Goal: Download file/media

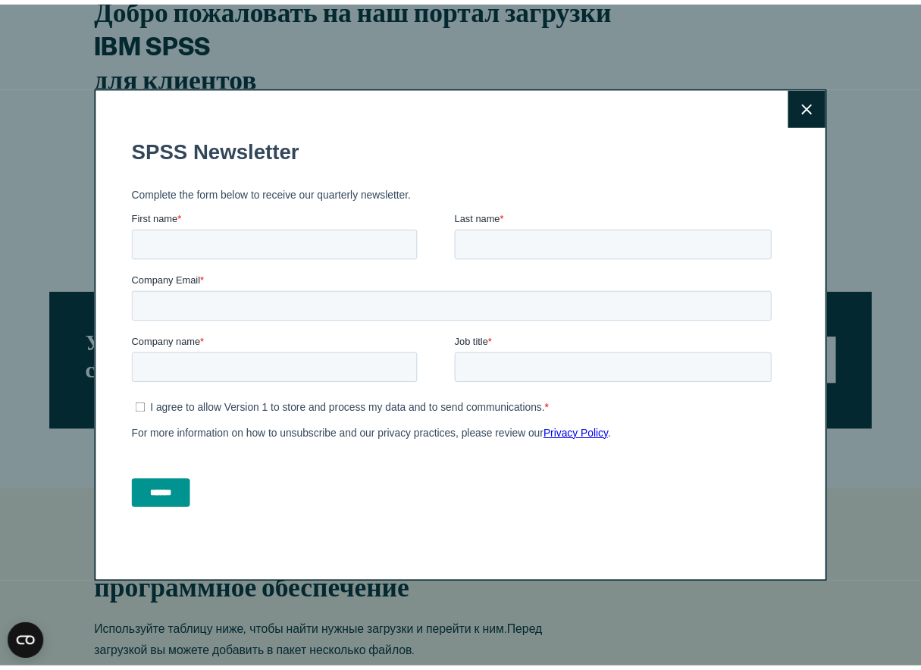
scroll to position [567, 0]
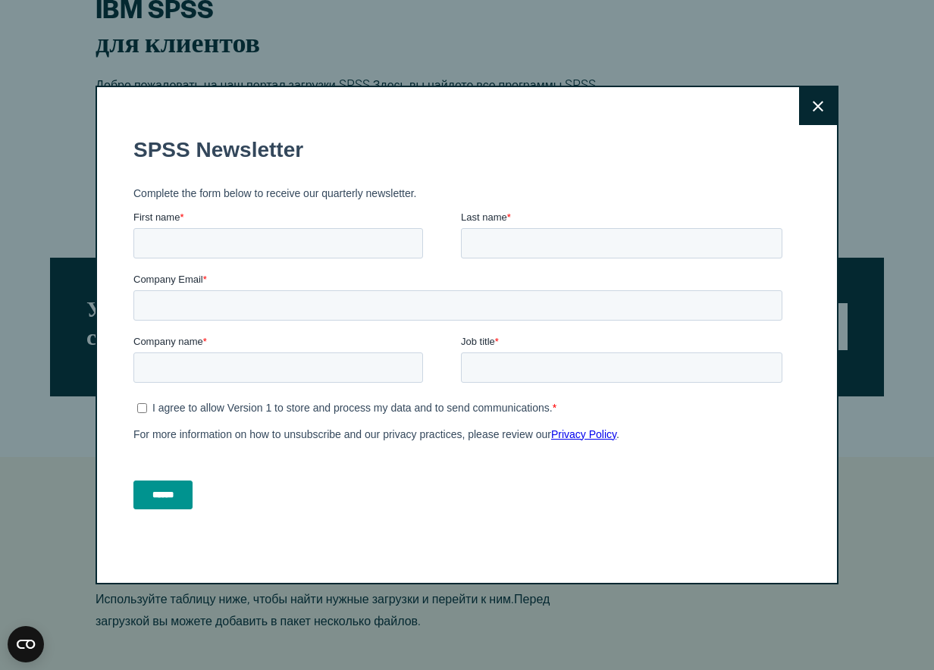
click at [829, 100] on button "Закрыть" at bounding box center [818, 106] width 38 height 38
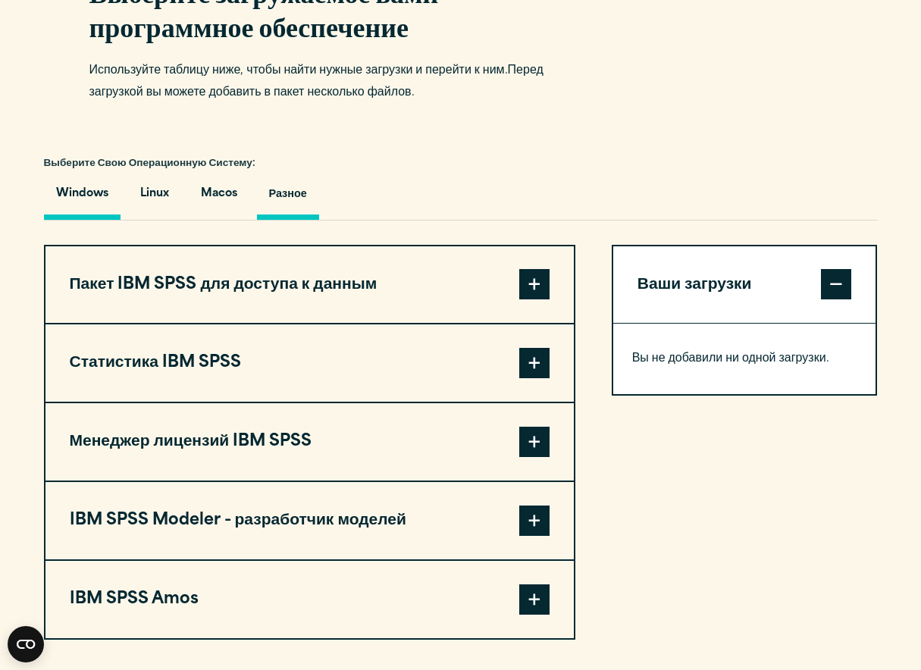
scroll to position [1098, 0]
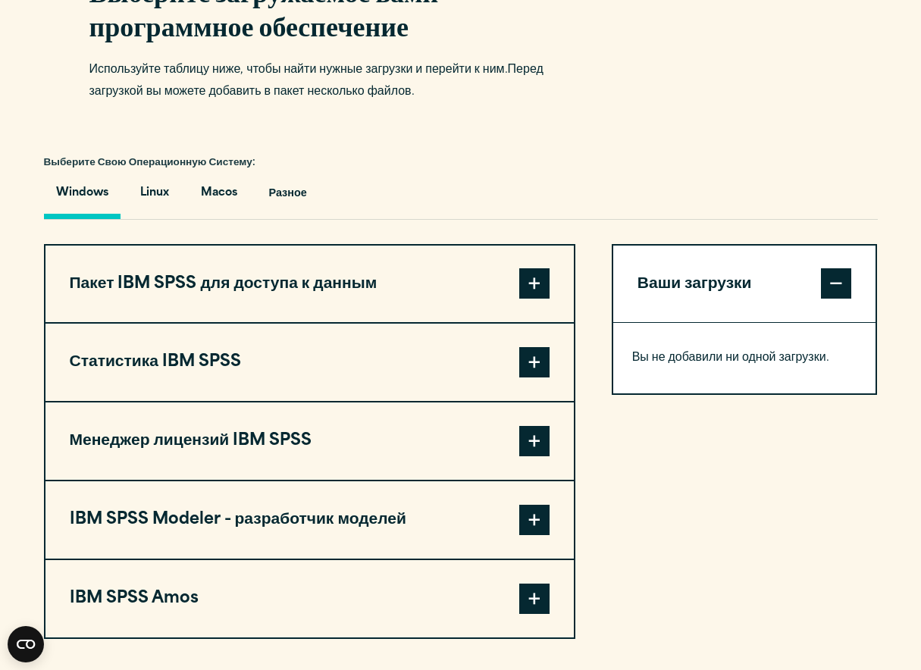
click at [537, 362] on span at bounding box center [534, 362] width 30 height 30
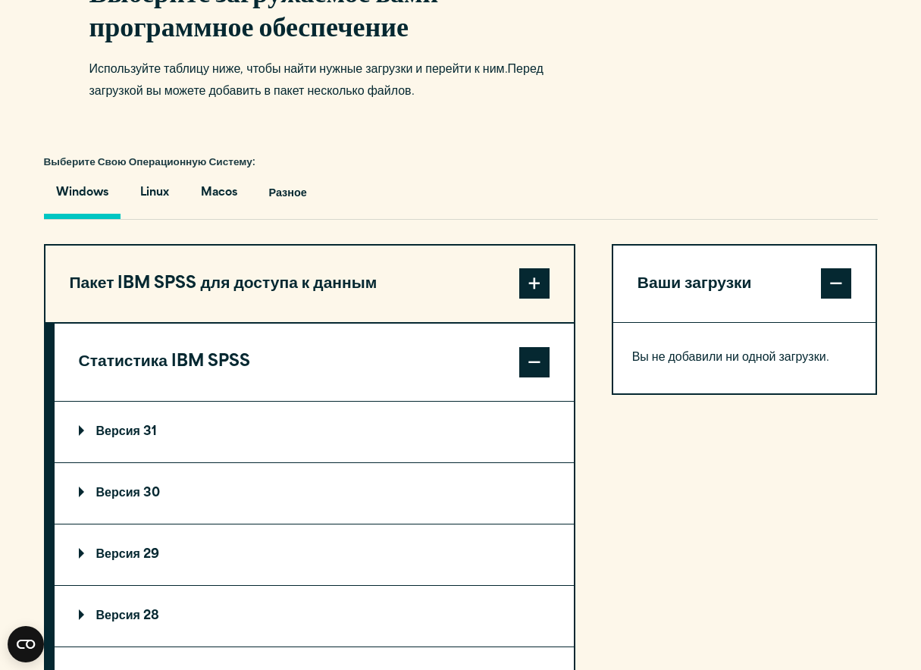
click at [154, 427] on summary "Версия 31" at bounding box center [314, 432] width 519 height 61
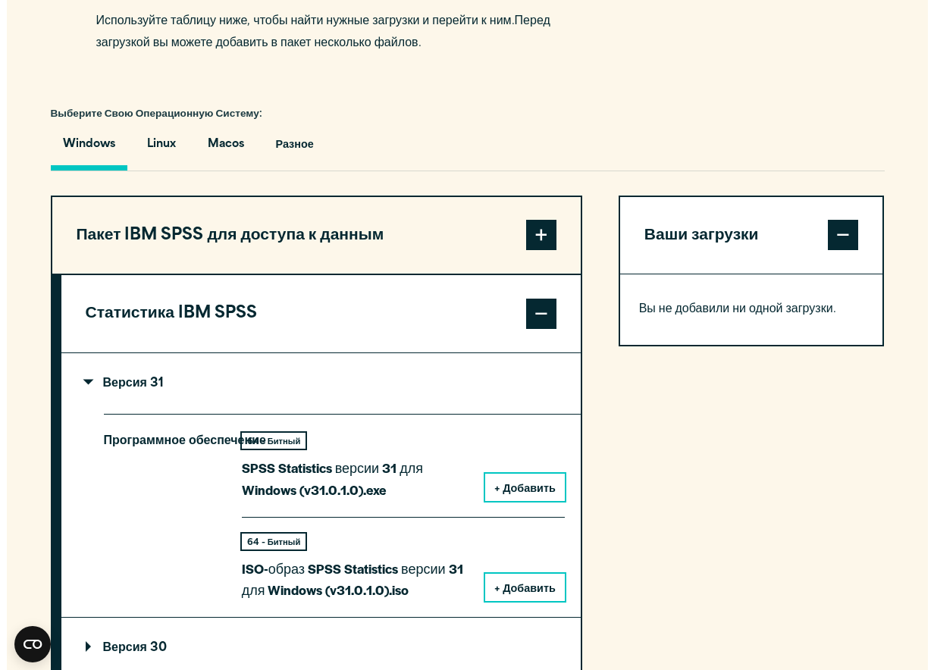
scroll to position [1174, 0]
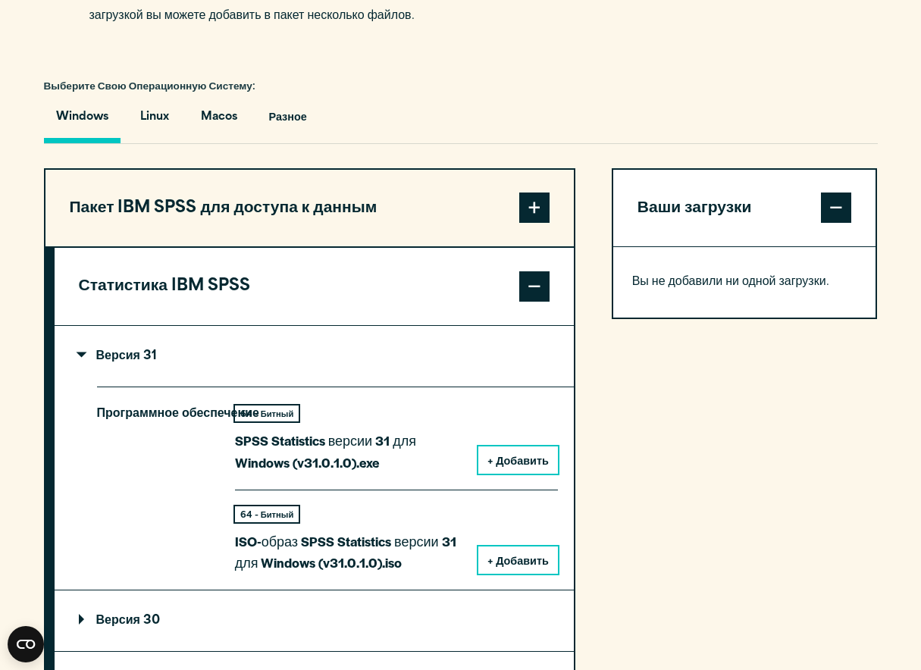
click at [506, 563] on ya-tr-span "+ Добавить" at bounding box center [517, 561] width 61 height 11
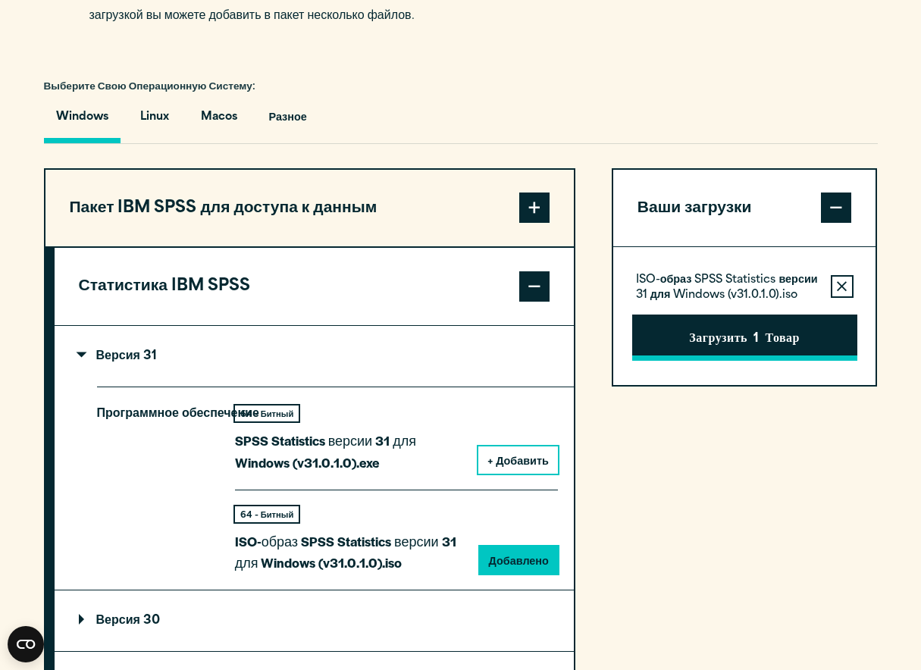
click at [658, 342] on button "Загрузить 1 Товар" at bounding box center [744, 338] width 225 height 47
click at [0, 0] on h2 "Please confirm you have a licence." at bounding box center [0, 0] width 0 height 0
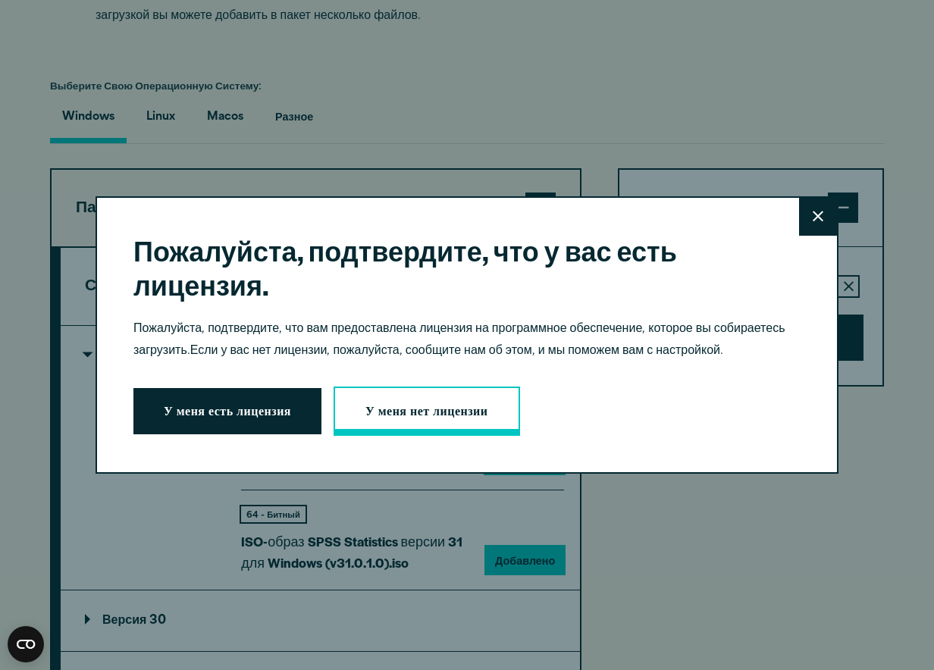
click at [383, 417] on ya-tr-span "У меня нет лицензии" at bounding box center [426, 413] width 123 height 20
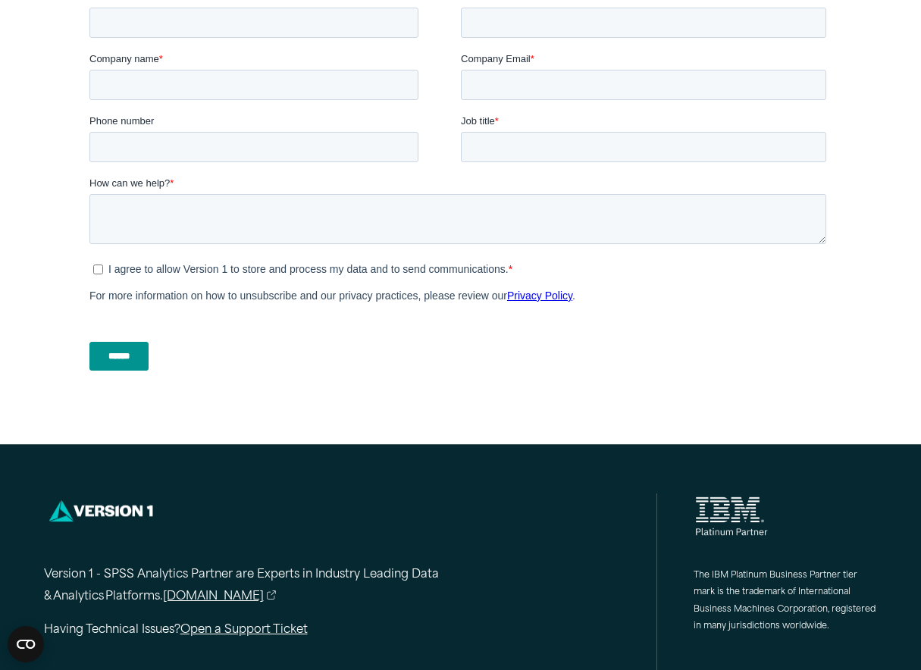
scroll to position [607, 0]
